Goal: Task Accomplishment & Management: Use online tool/utility

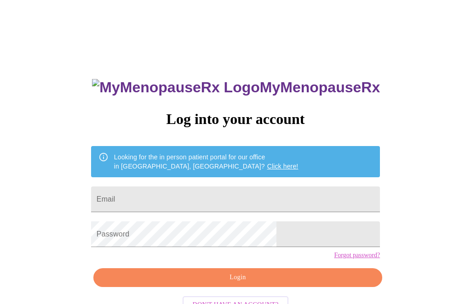
click at [187, 202] on input "Email" at bounding box center [235, 200] width 289 height 26
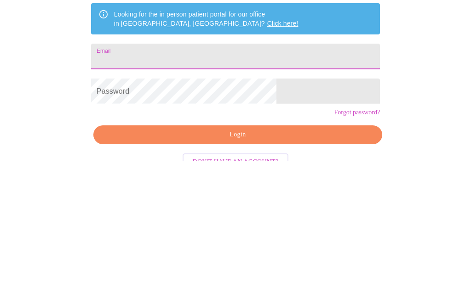
scroll to position [40, 0]
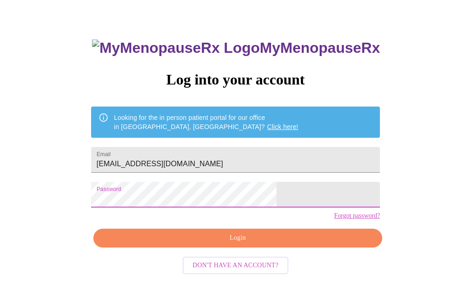
click at [280, 244] on span "Login" at bounding box center [238, 238] width 268 height 11
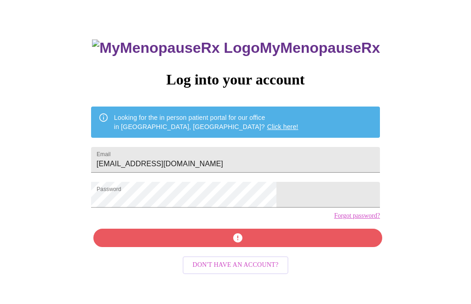
click at [256, 168] on input "[EMAIL_ADDRESS][DOMAIN_NAME]" at bounding box center [235, 160] width 289 height 26
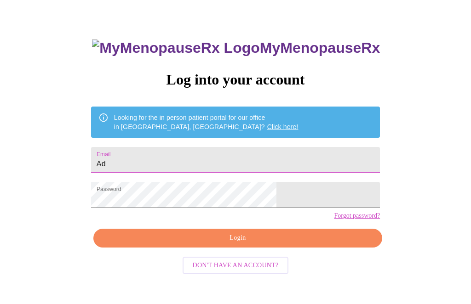
type input "A"
type input "[EMAIL_ADDRESS][DOMAIN_NAME]"
click at [248, 248] on button "Login" at bounding box center [237, 238] width 289 height 19
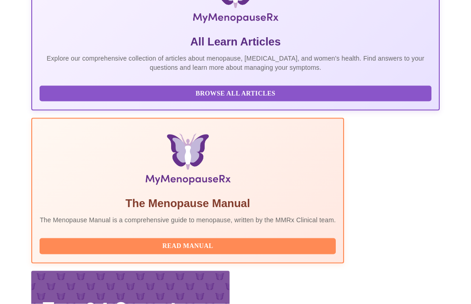
scroll to position [273, 0]
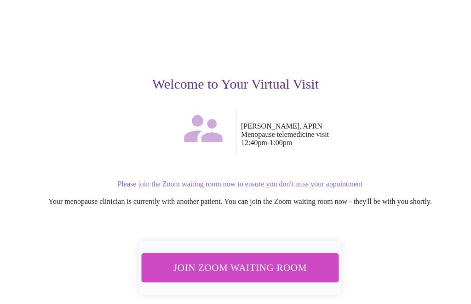
scroll to position [31, 0]
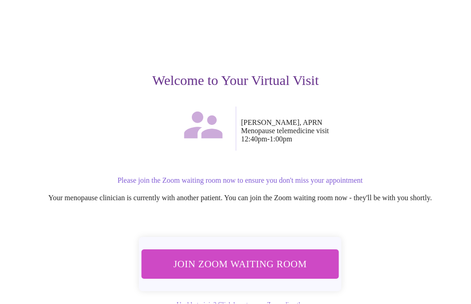
click at [310, 257] on span "Join Zoom Waiting Room" at bounding box center [240, 264] width 173 height 17
